Goal: Task Accomplishment & Management: Use online tool/utility

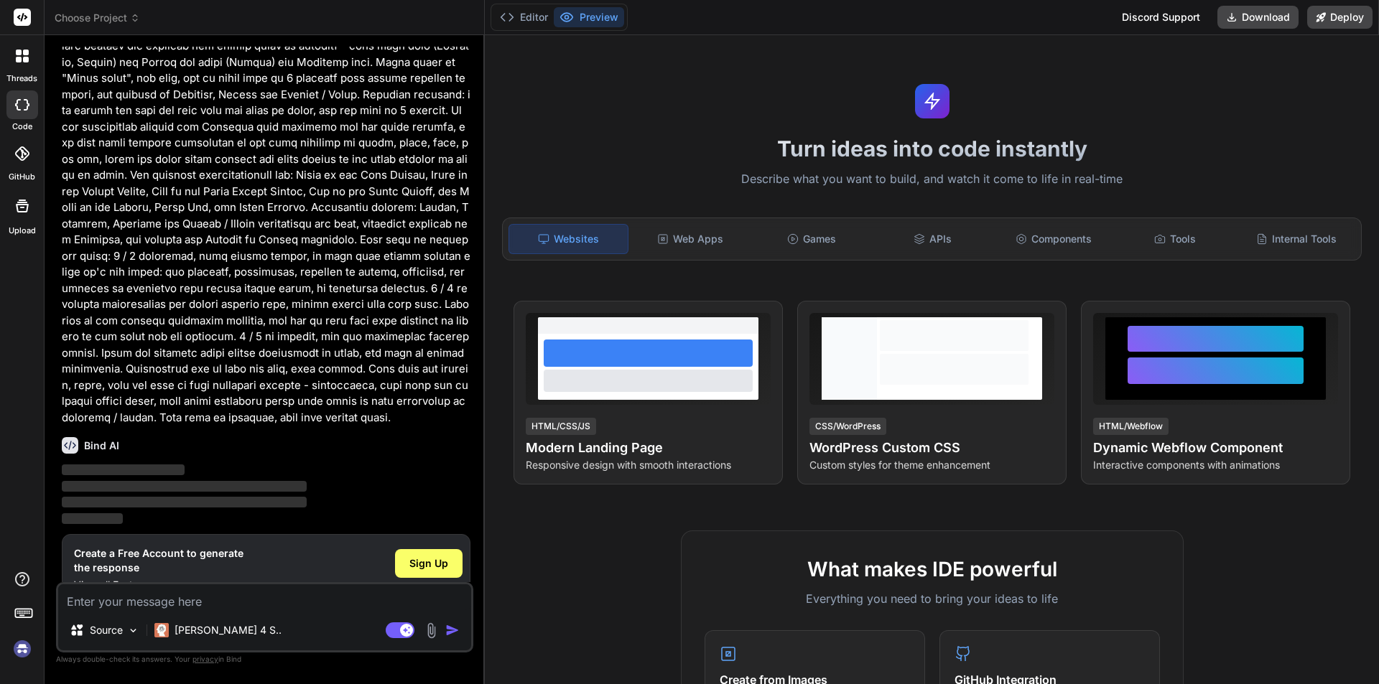
scroll to position [732, 0]
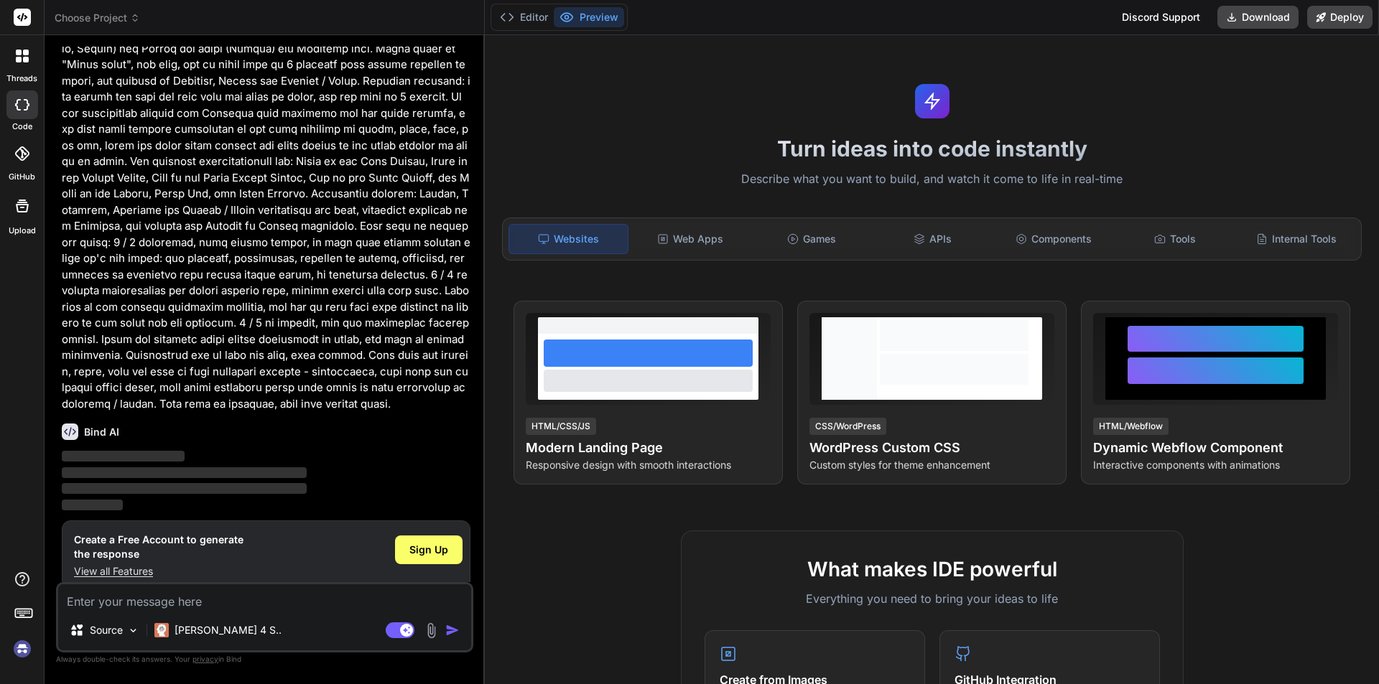
click at [724, 17] on div "Editor Preview Discord Support Download Deploy" at bounding box center [932, 17] width 894 height 35
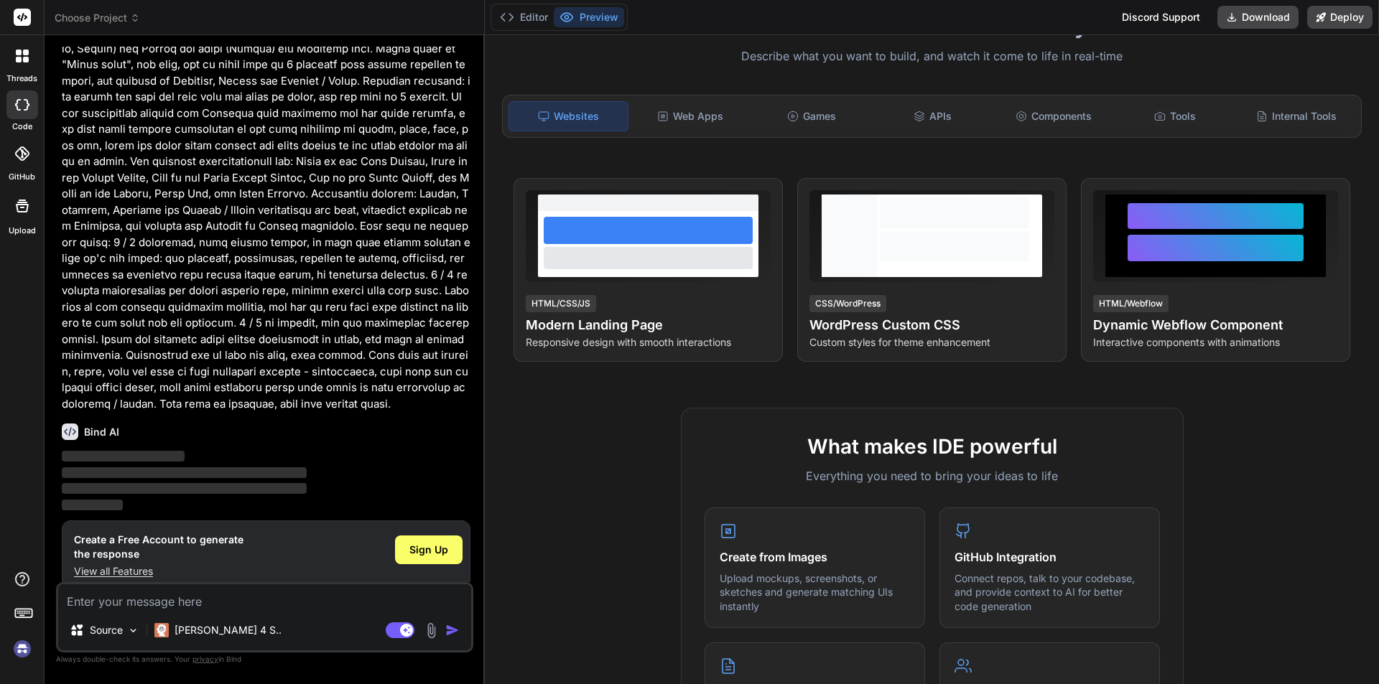
scroll to position [0, 0]
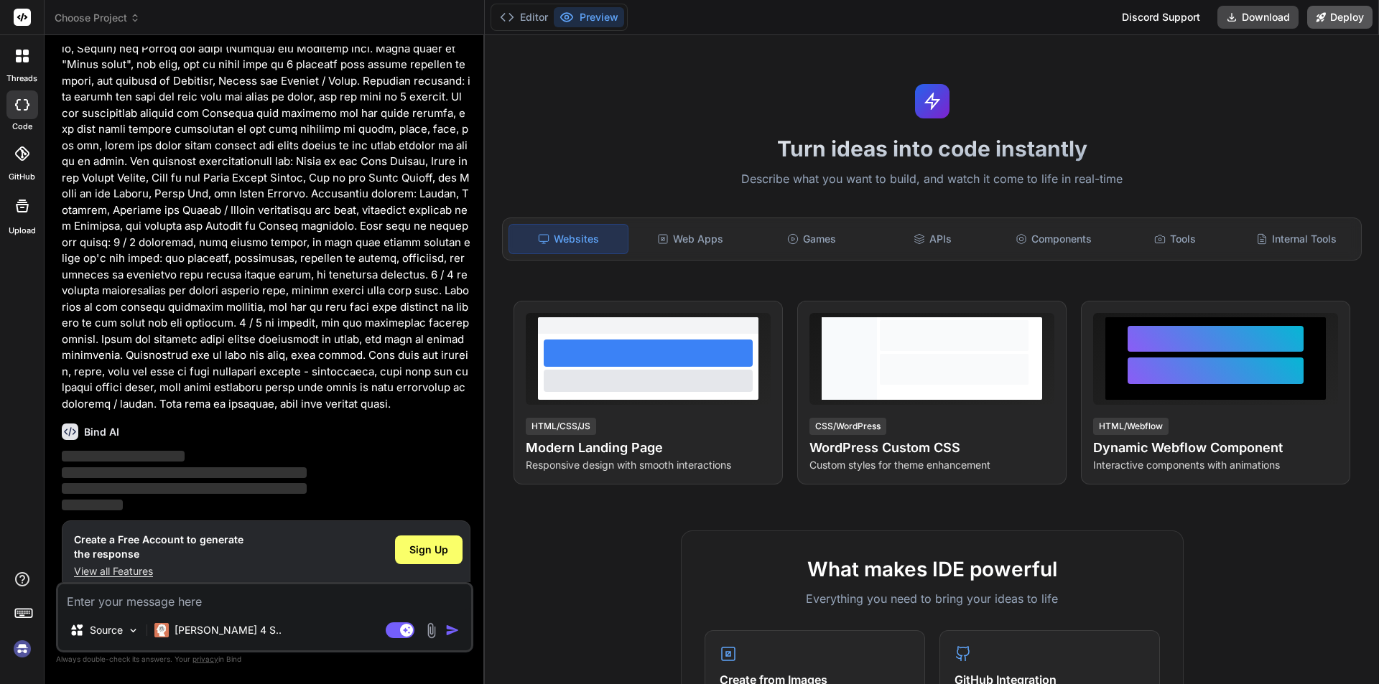
click at [1347, 16] on button "Deploy" at bounding box center [1339, 17] width 65 height 23
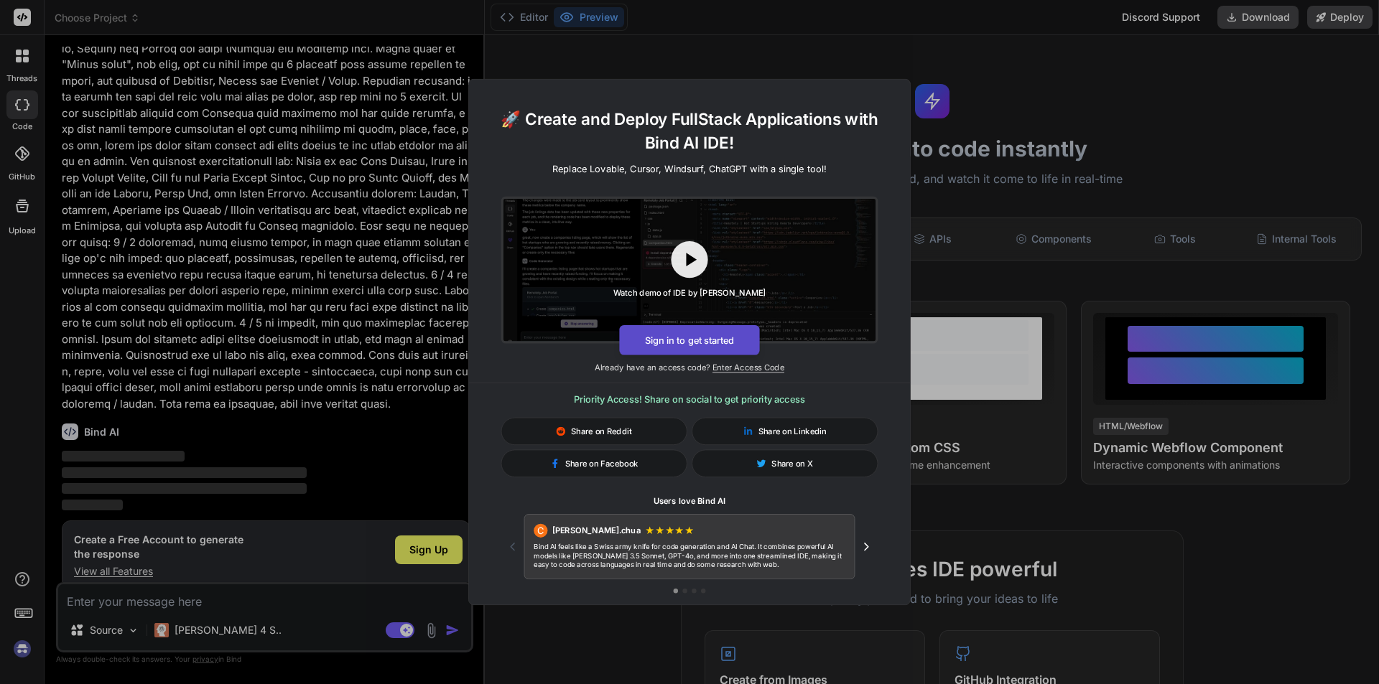
click at [715, 345] on button "Sign in to get started" at bounding box center [689, 340] width 140 height 30
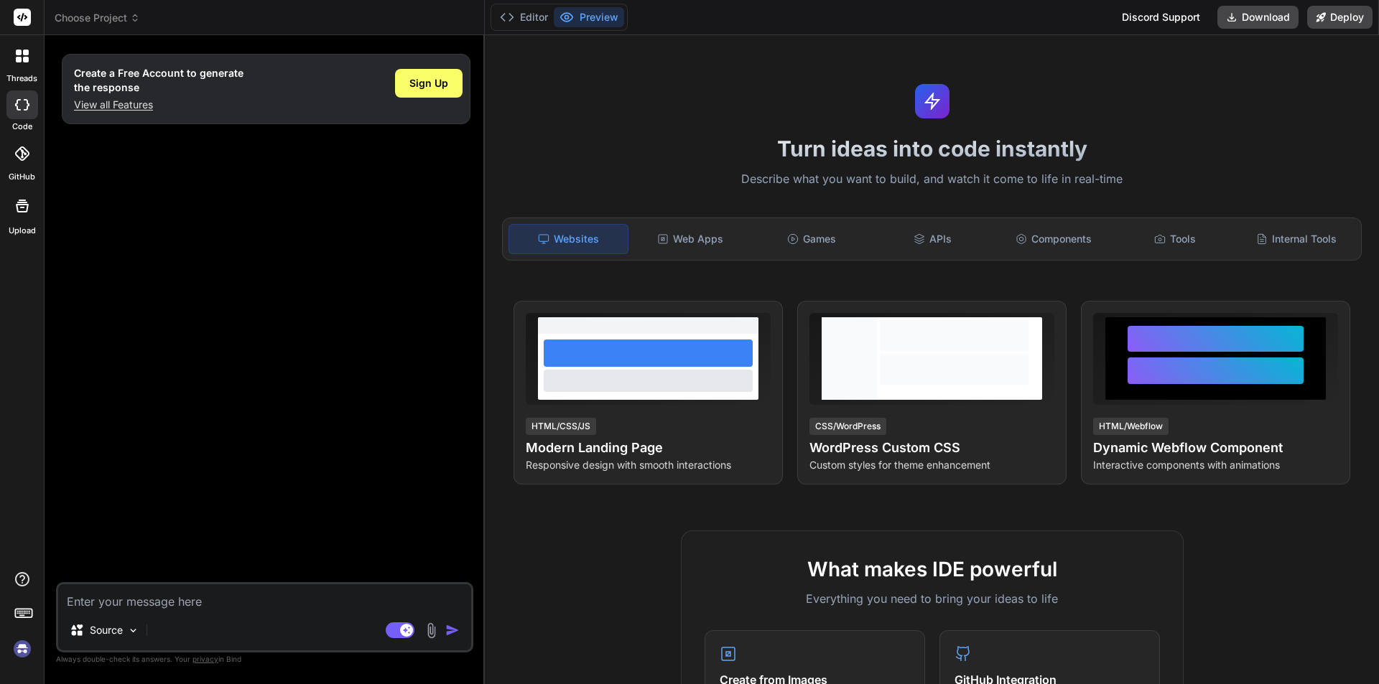
type textarea "x"
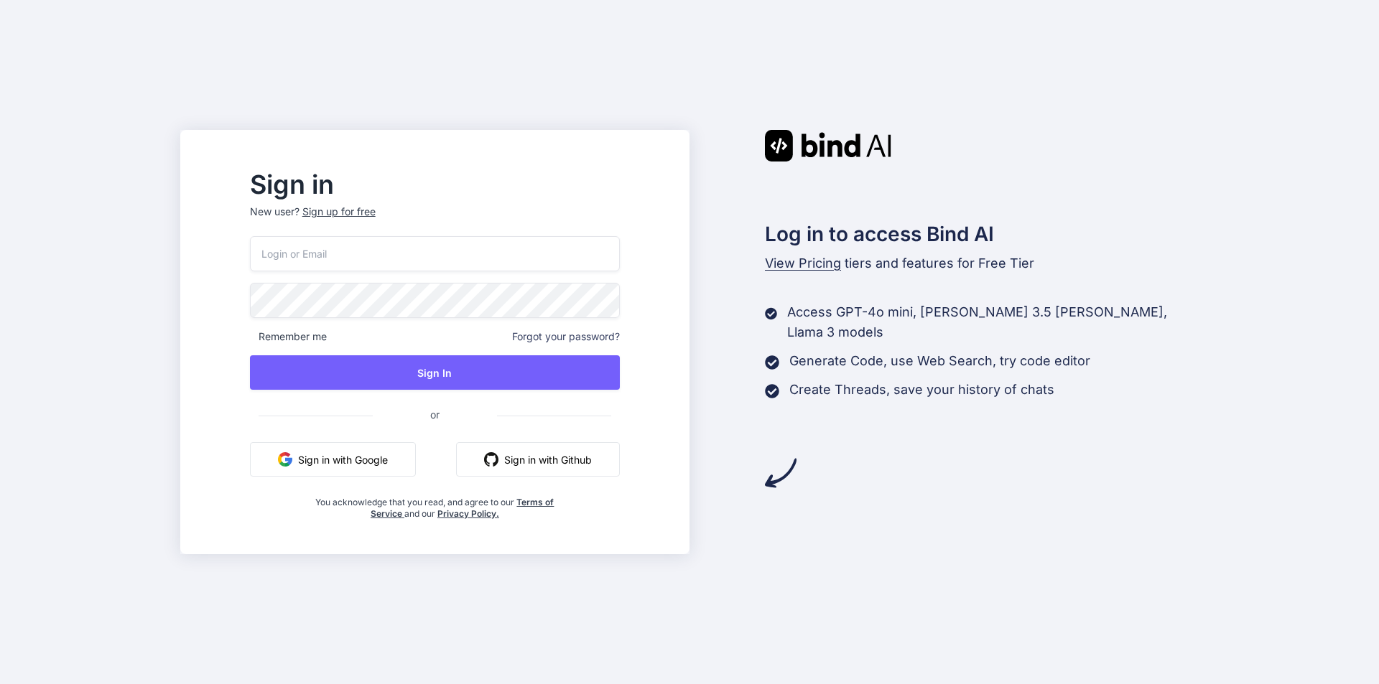
click at [610, 460] on button "Sign in with Github" at bounding box center [538, 459] width 164 height 34
click at [566, 463] on button "Sign in with Github" at bounding box center [538, 459] width 164 height 34
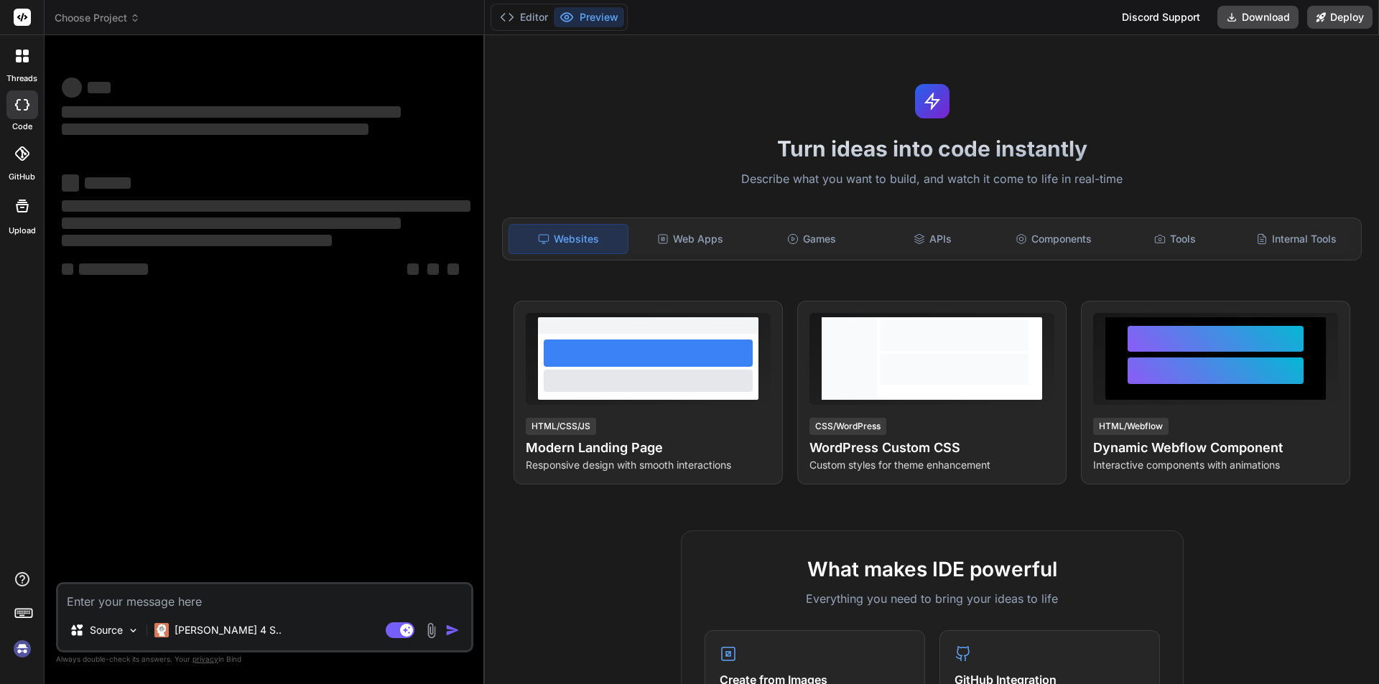
type textarea "x"
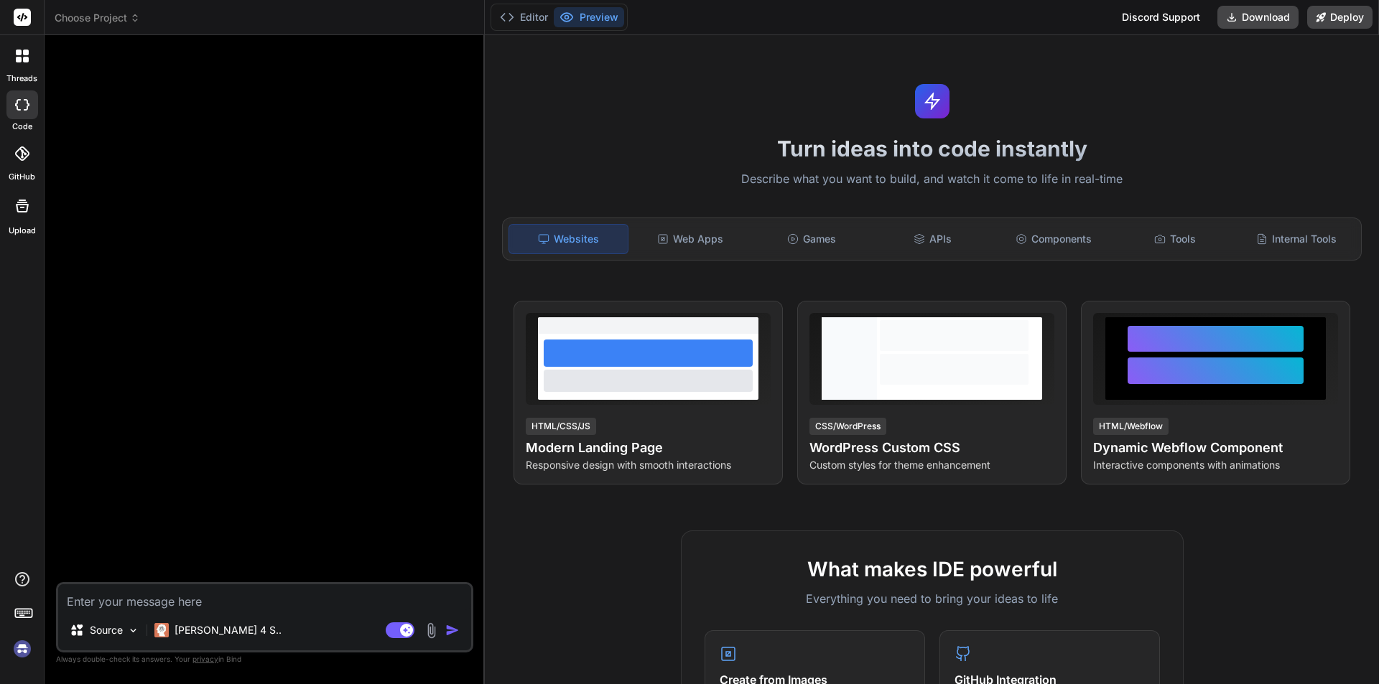
click at [159, 600] on textarea at bounding box center [264, 597] width 413 height 26
click at [105, 17] on span "Choose Project" at bounding box center [97, 18] width 85 height 14
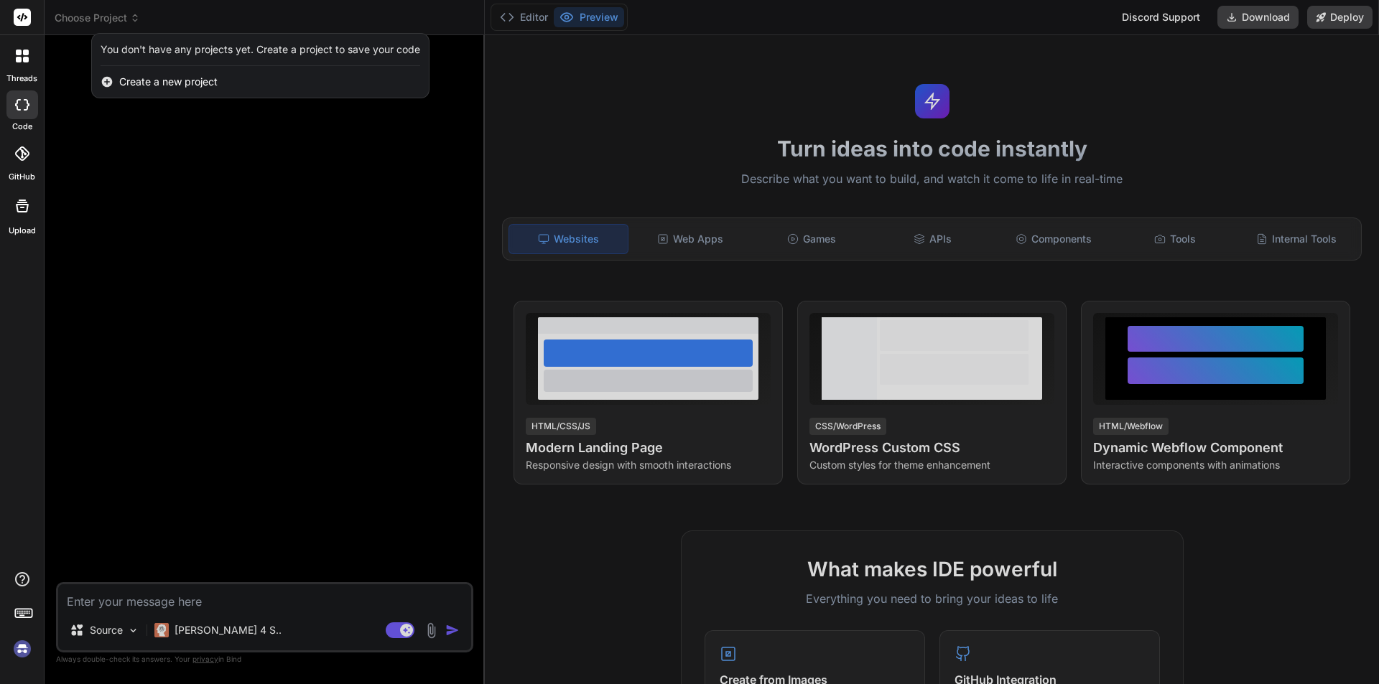
click at [139, 88] on span "Create a new project" at bounding box center [168, 82] width 98 height 14
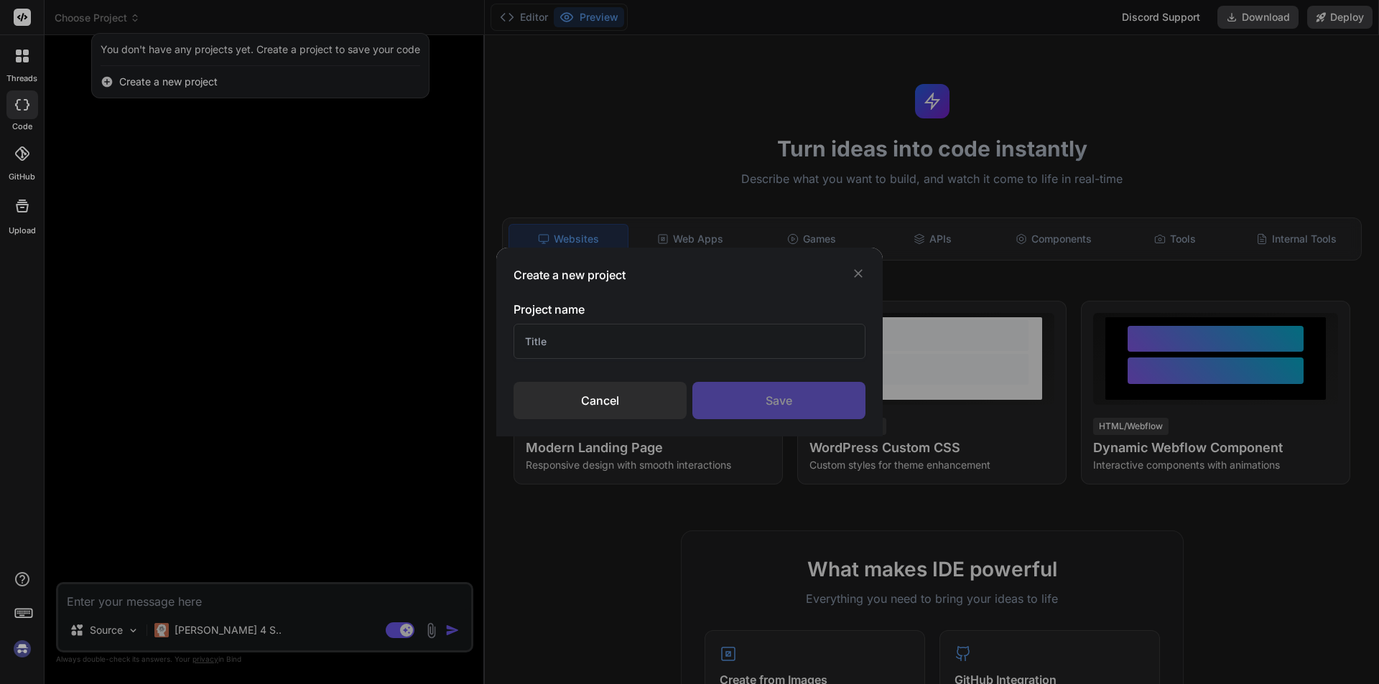
click at [578, 337] on input "text" at bounding box center [689, 341] width 352 height 35
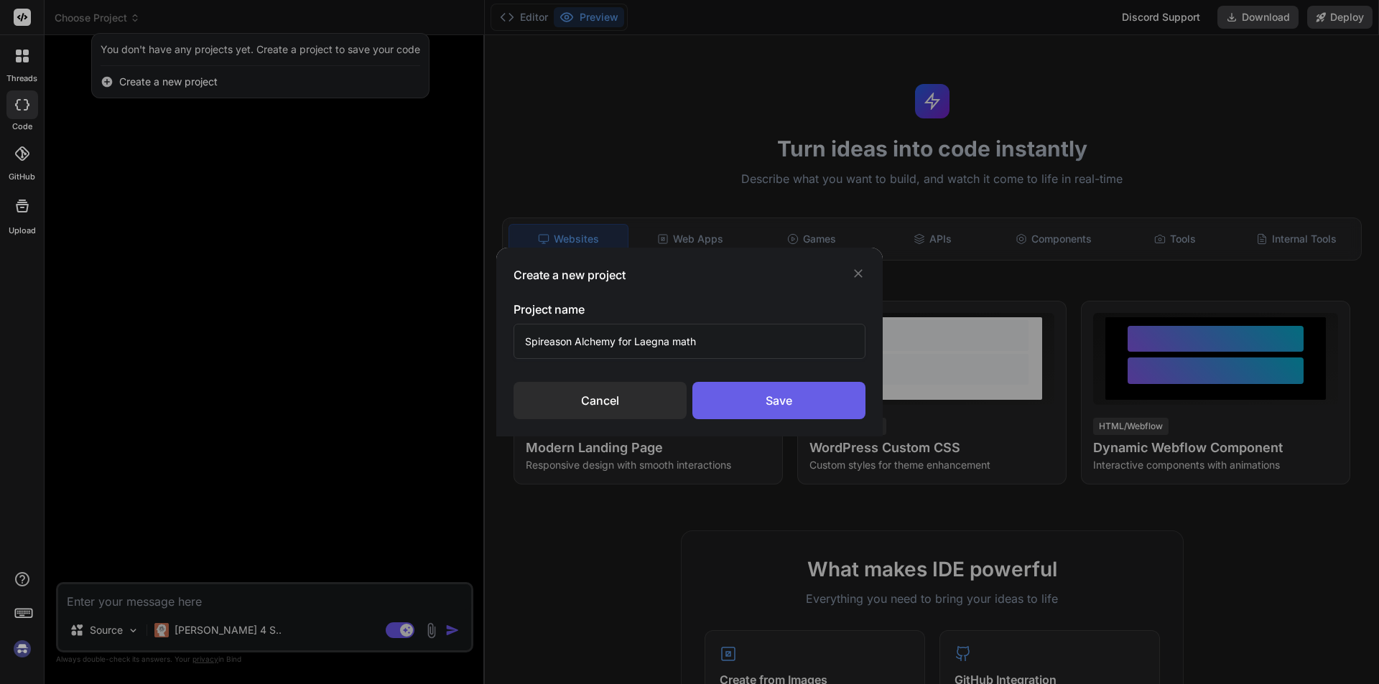
type input "Spireason Alchemy for Laegna math"
click at [773, 407] on div "Save" at bounding box center [778, 400] width 173 height 37
type textarea "x"
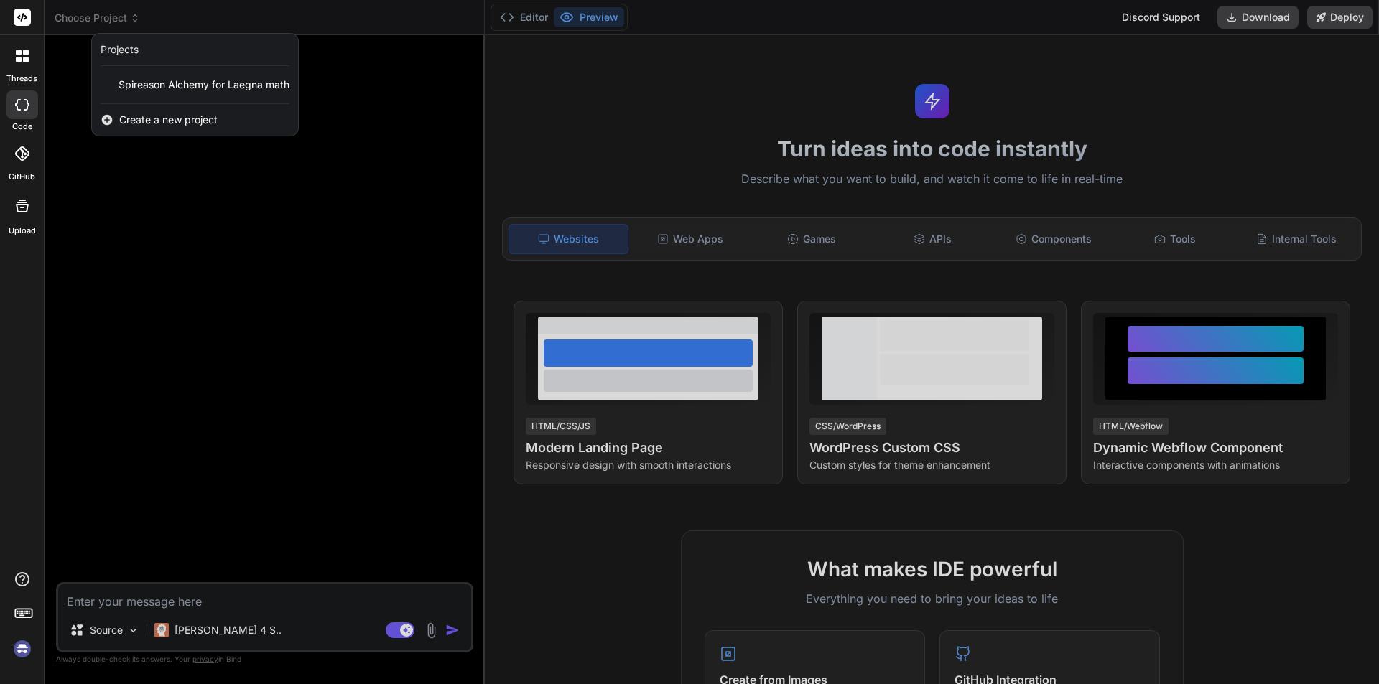
click at [202, 602] on div at bounding box center [689, 342] width 1379 height 684
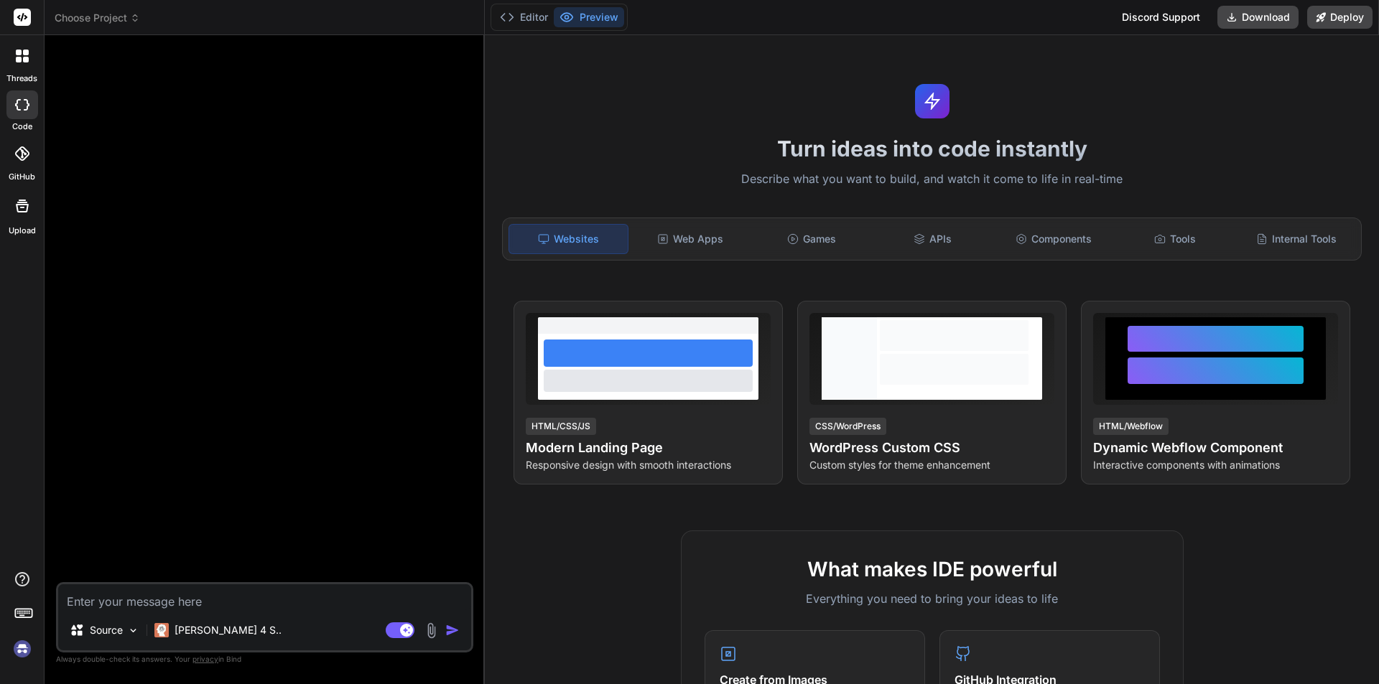
click at [195, 601] on textarea at bounding box center [264, 597] width 413 height 26
click at [94, 6] on header "Choose Project Created with Pixso." at bounding box center [265, 17] width 440 height 35
click at [89, 22] on span "Choose Project" at bounding box center [97, 18] width 85 height 14
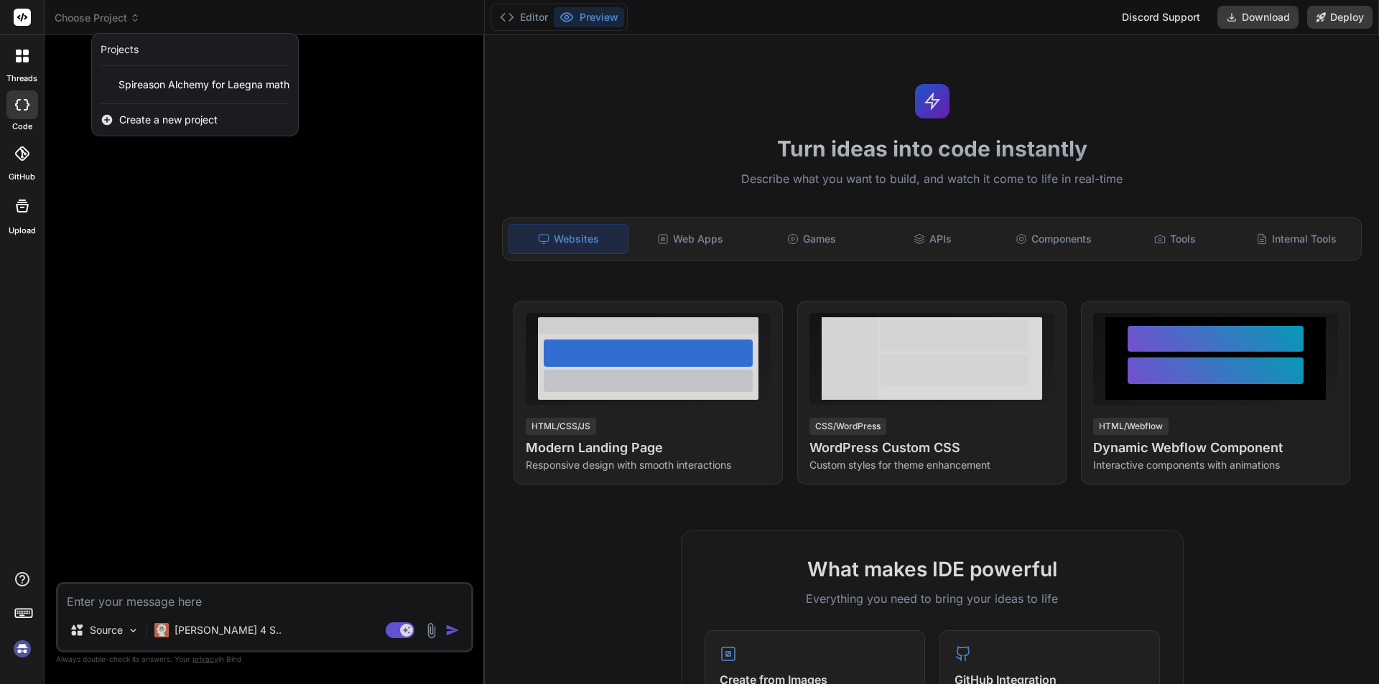
click at [159, 126] on span "Create a new project" at bounding box center [168, 120] width 98 height 14
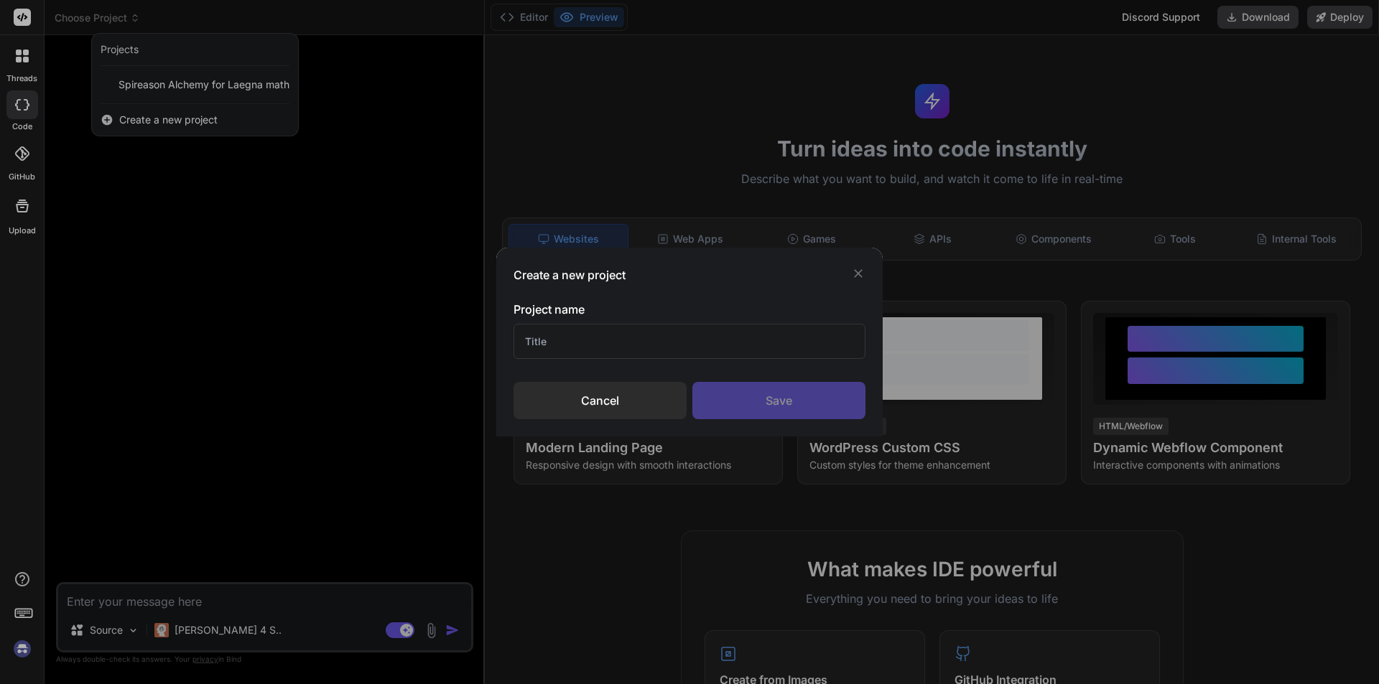
click at [605, 346] on input "text" at bounding box center [689, 341] width 352 height 35
type input "Alchemical SpiReason"
drag, startPoint x: 806, startPoint y: 391, endPoint x: 796, endPoint y: 396, distance: 11.2
click at [804, 392] on div "Save" at bounding box center [778, 400] width 173 height 37
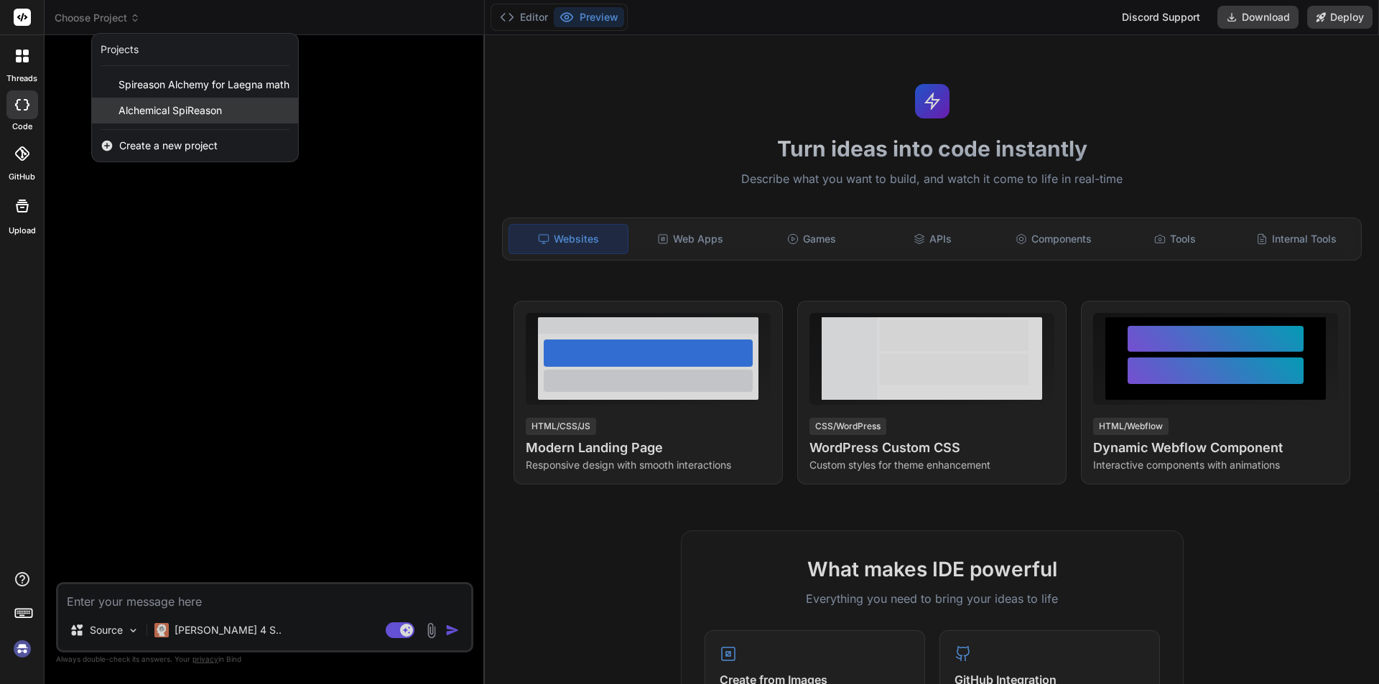
click at [177, 114] on span "Alchemical SpiReason" at bounding box center [169, 110] width 103 height 14
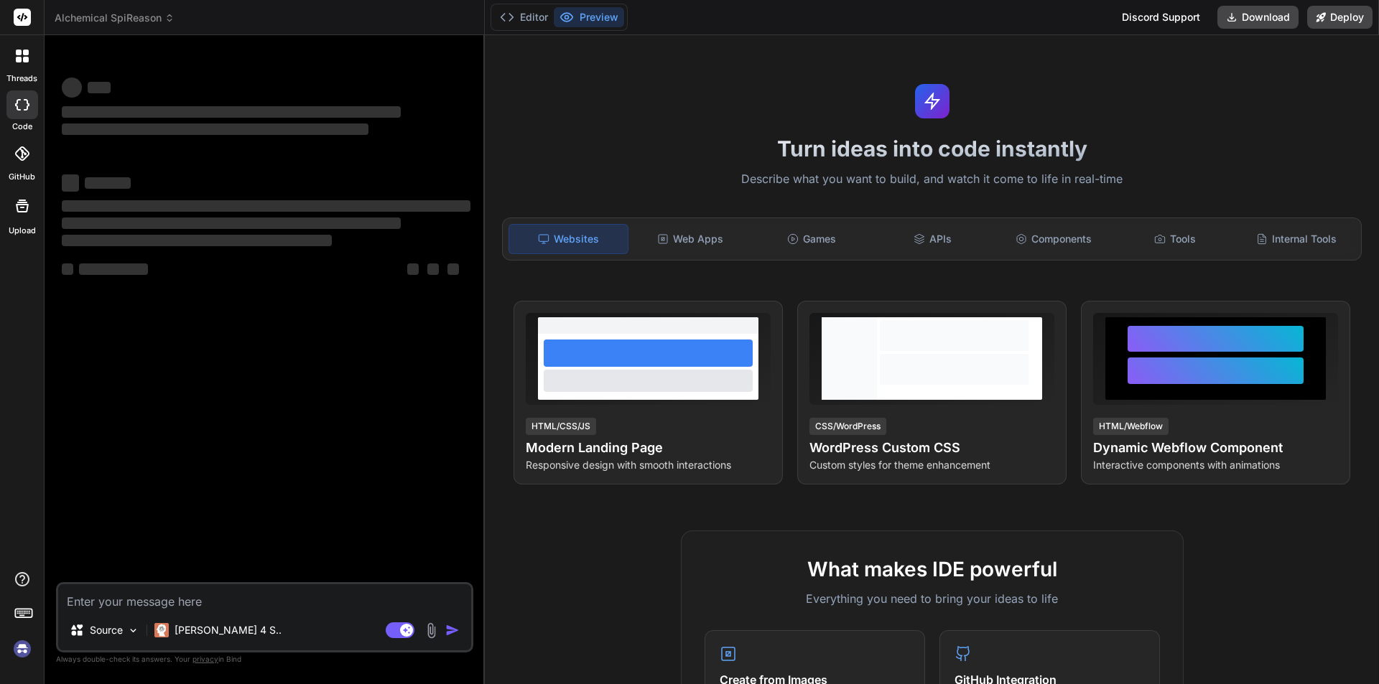
type textarea "x"
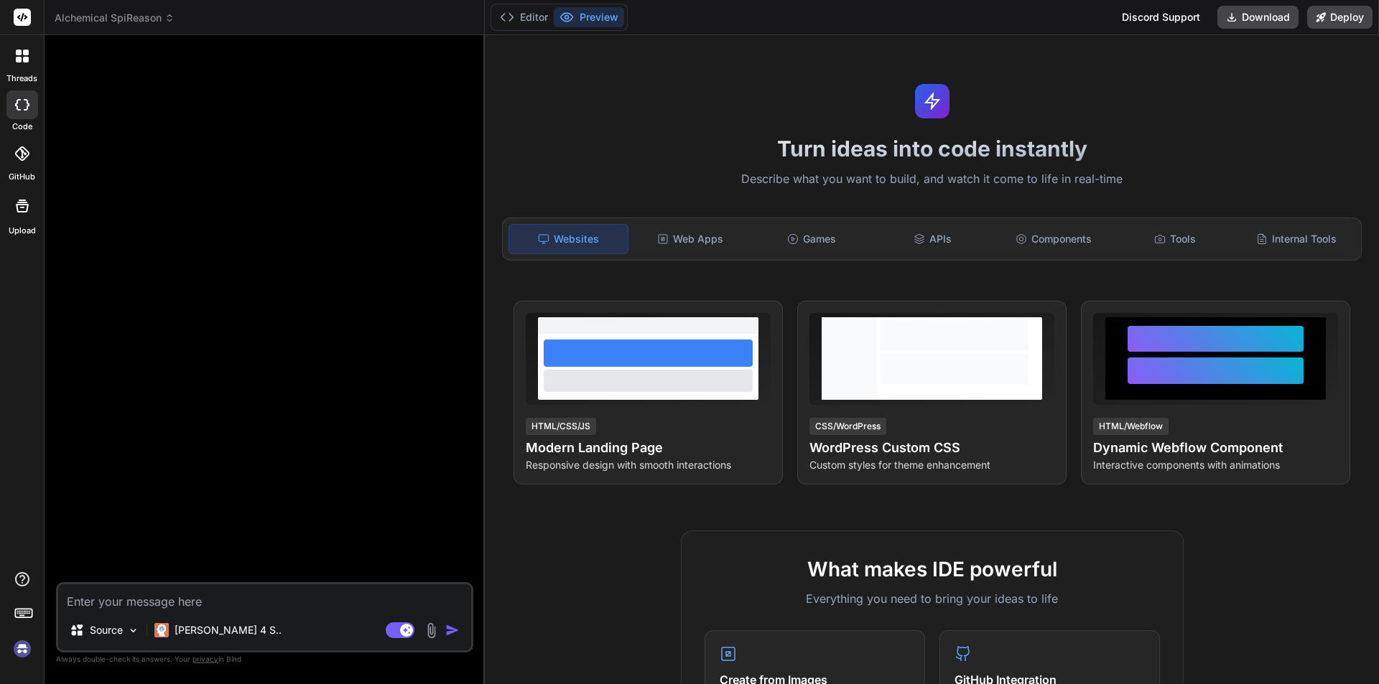
click at [143, 593] on textarea at bounding box center [264, 597] width 413 height 26
paste textarea ""Spireason alchemy page" spireason.neocities.org - analyze this to explore my w…"
type textarea ""Spireason alchemy page" spireason.neocities.org - analyze this to explore my w…"
type textarea "x"
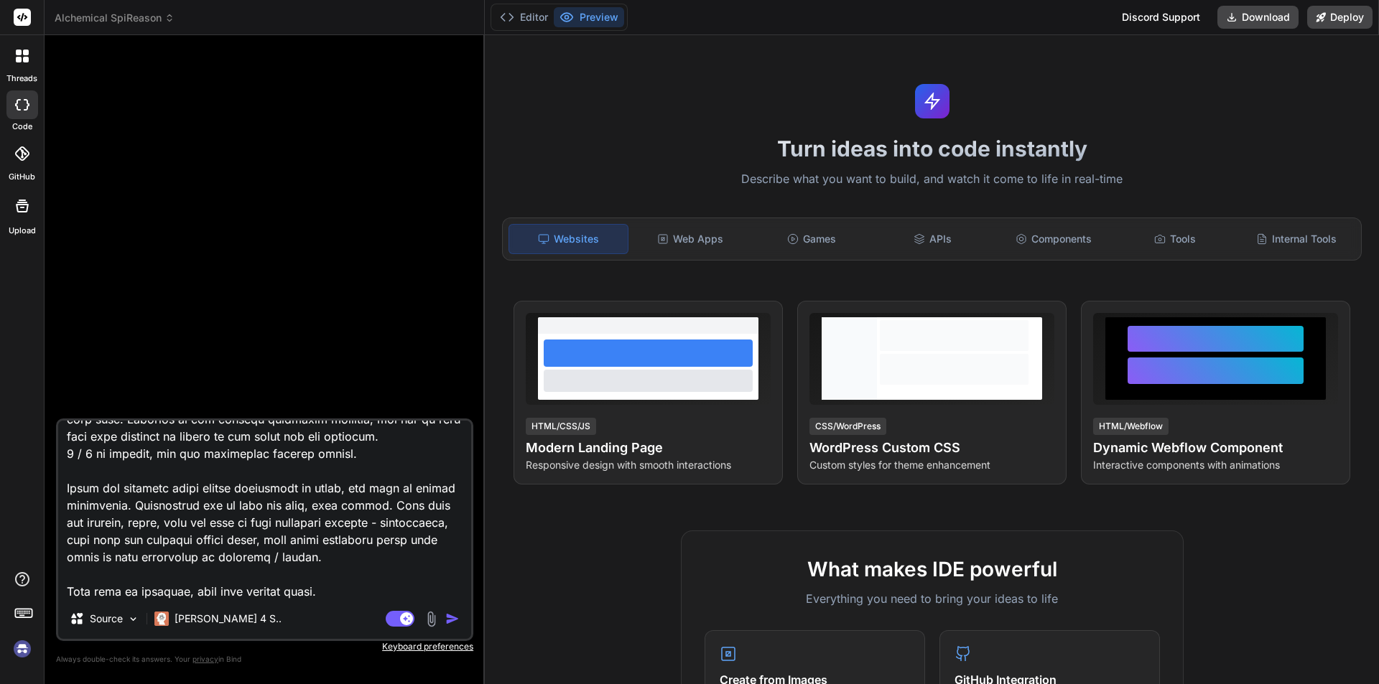
type textarea ""Spireason alchemy page" spireason.neocities.org - analyze this to explore my w…"
click at [455, 615] on img "button" at bounding box center [452, 619] width 14 height 14
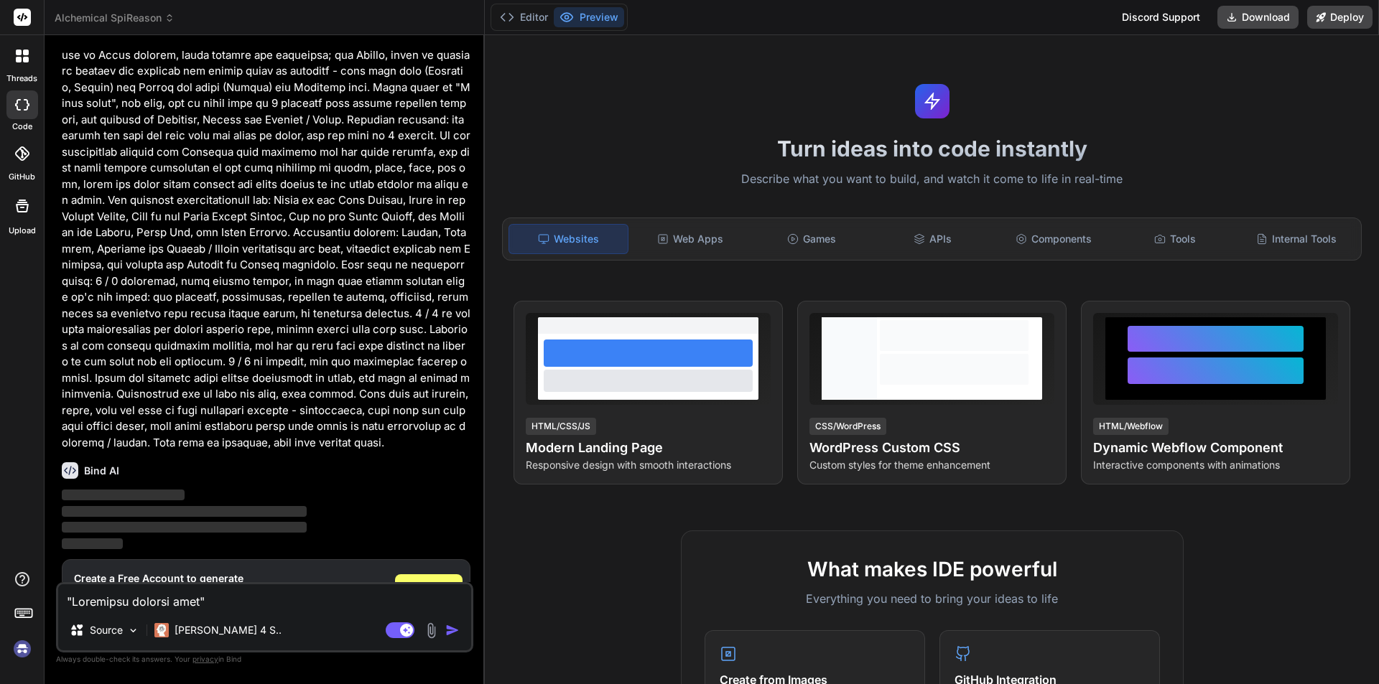
scroll to position [732, 0]
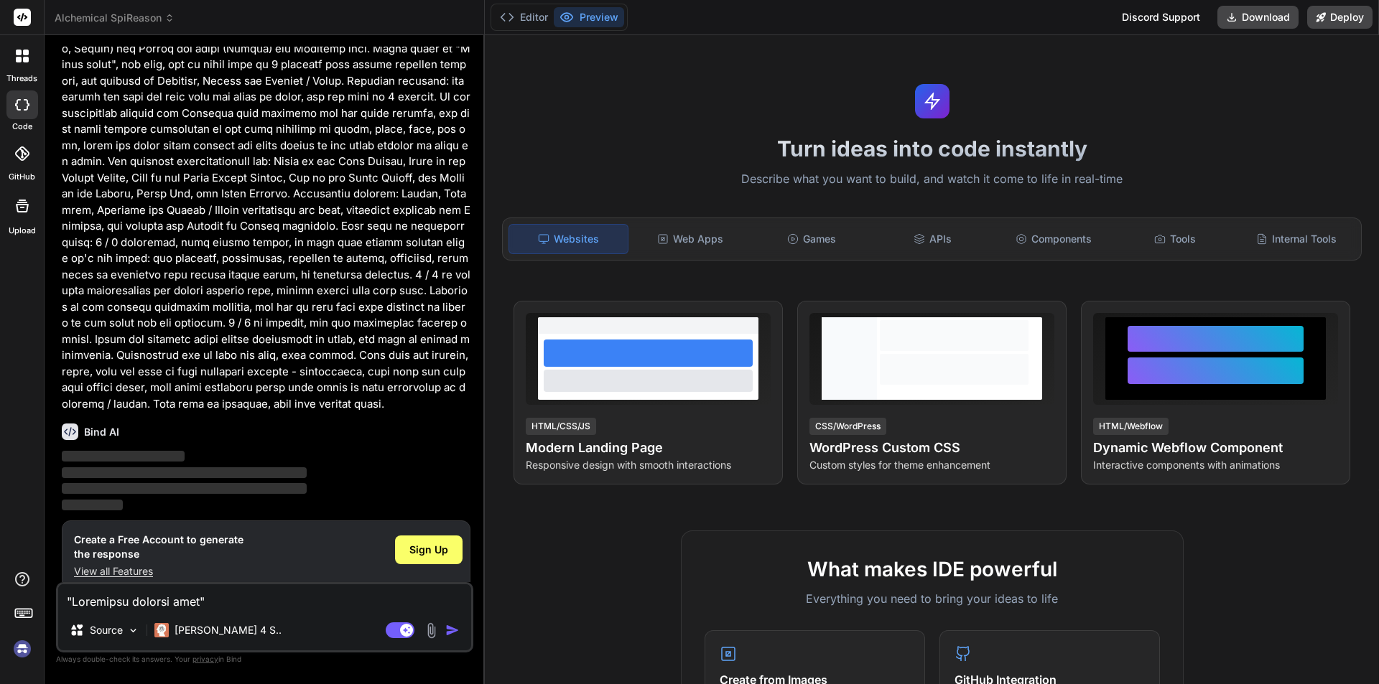
click at [14, 647] on img at bounding box center [22, 649] width 24 height 24
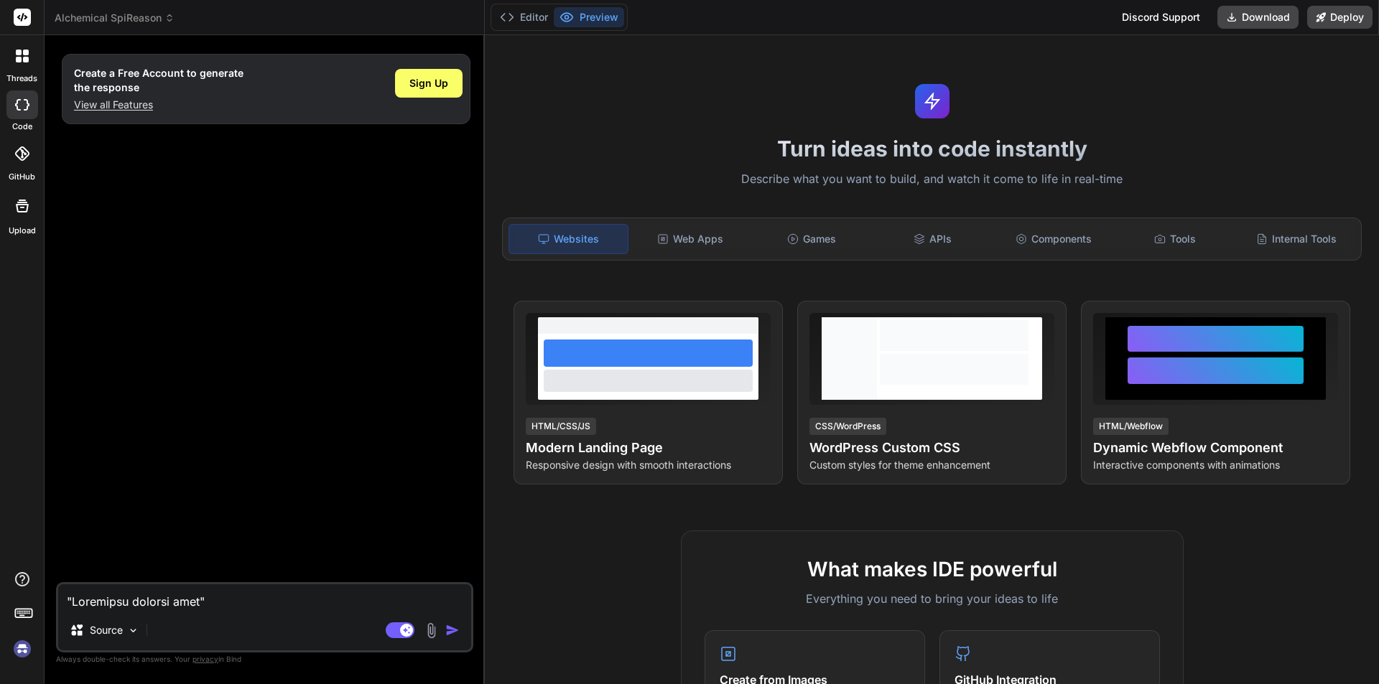
type textarea "x"
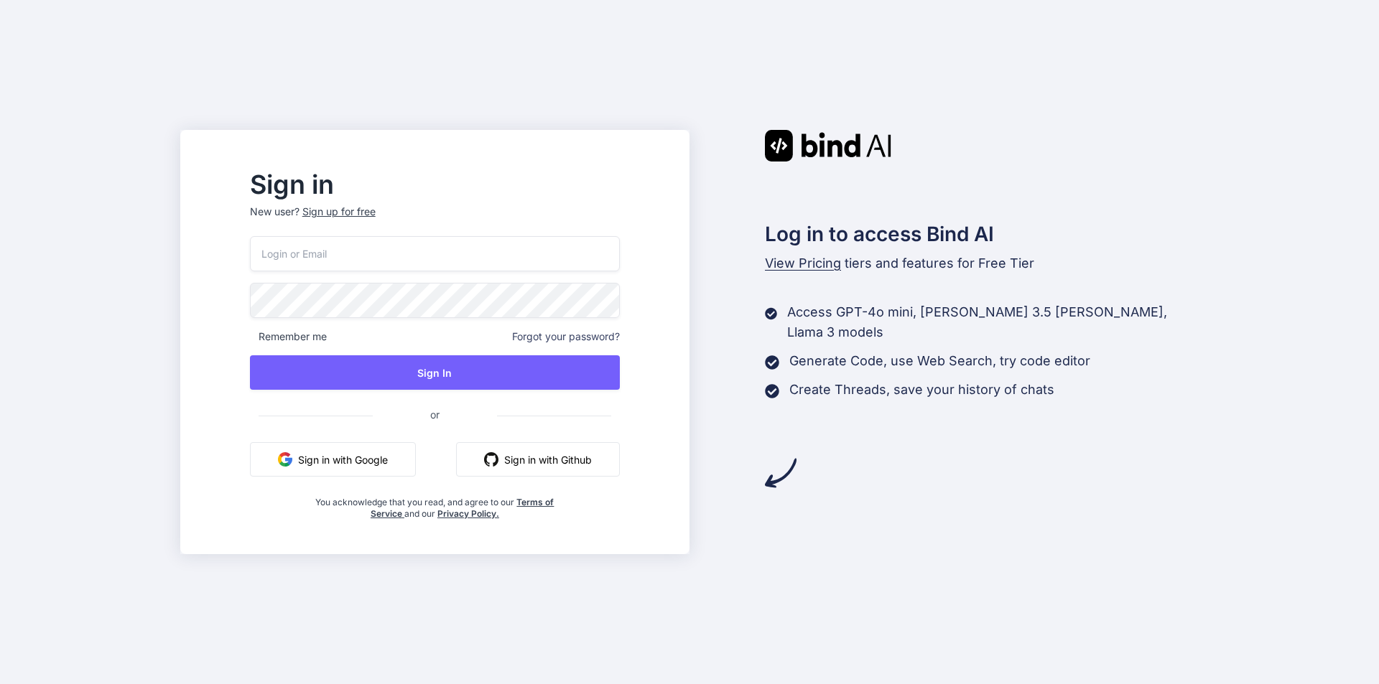
click at [543, 468] on button "Sign in with Github" at bounding box center [538, 459] width 164 height 34
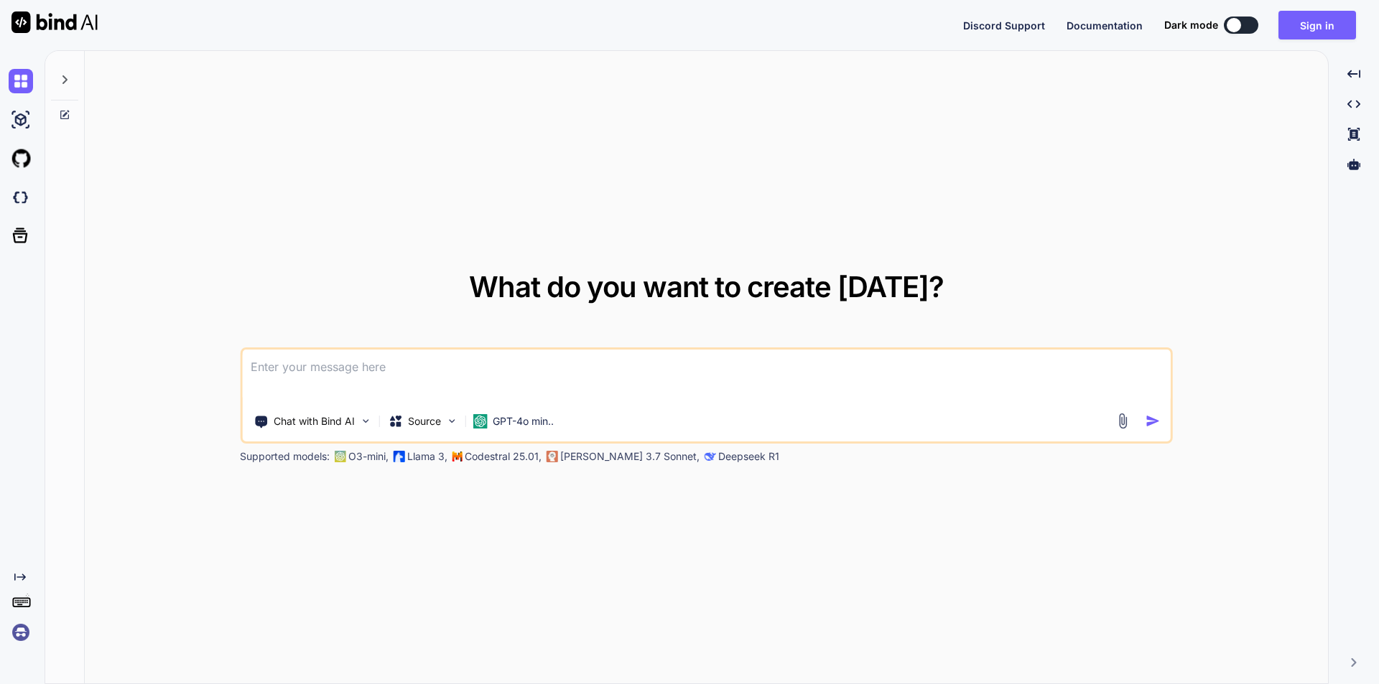
click at [949, 156] on div "What do you want to create [DATE]? Chat with Bind AI Source GPT-4o min.. Suppor…" at bounding box center [706, 368] width 1243 height 634
click at [292, 371] on textarea at bounding box center [706, 376] width 928 height 53
paste textarea
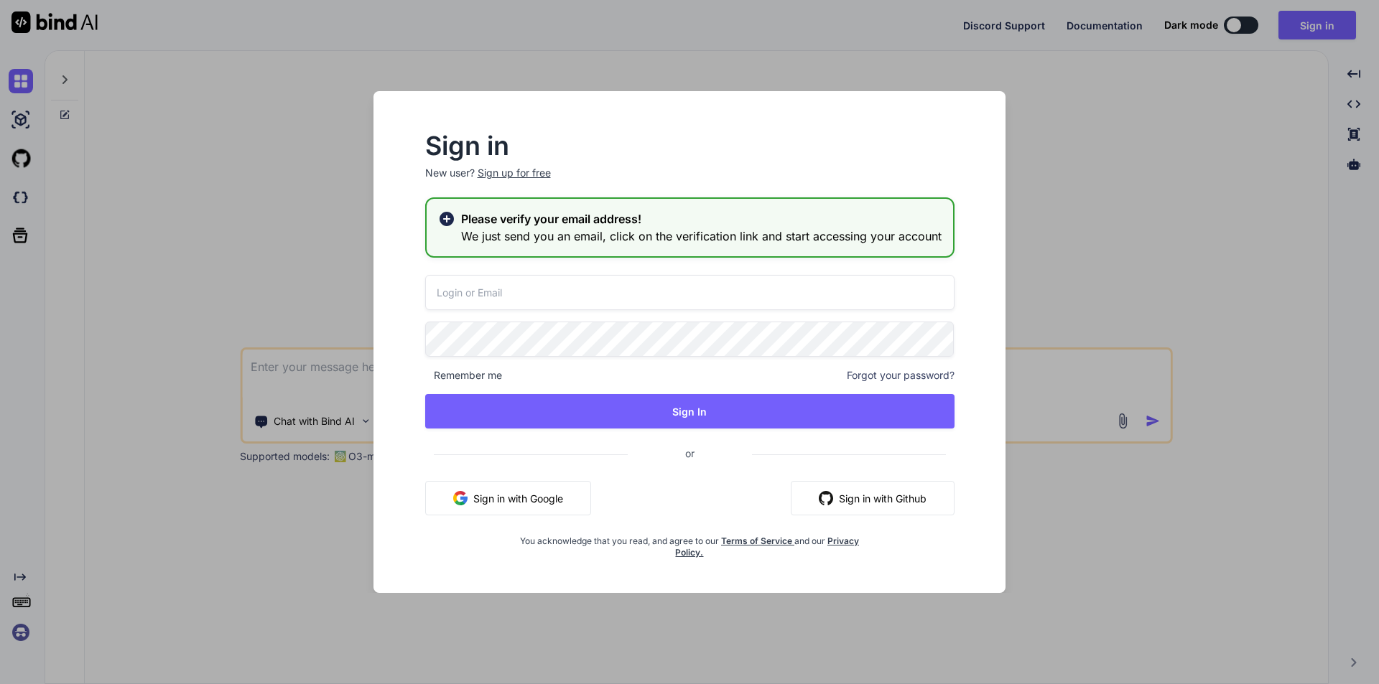
click at [861, 500] on button "Sign in with Github" at bounding box center [873, 498] width 164 height 34
